Goal: Information Seeking & Learning: Learn about a topic

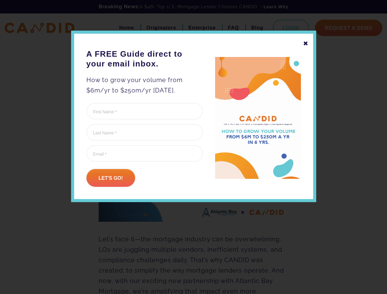
click at [193, 162] on form "Name This field is for validation purposes and should be left unchanged. First …" at bounding box center [144, 145] width 116 height 84
click at [305, 43] on div "✖" at bounding box center [306, 43] width 6 height 10
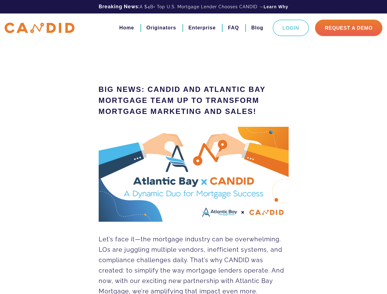
click at [111, 178] on img at bounding box center [194, 174] width 190 height 95
